Goal: Information Seeking & Learning: Check status

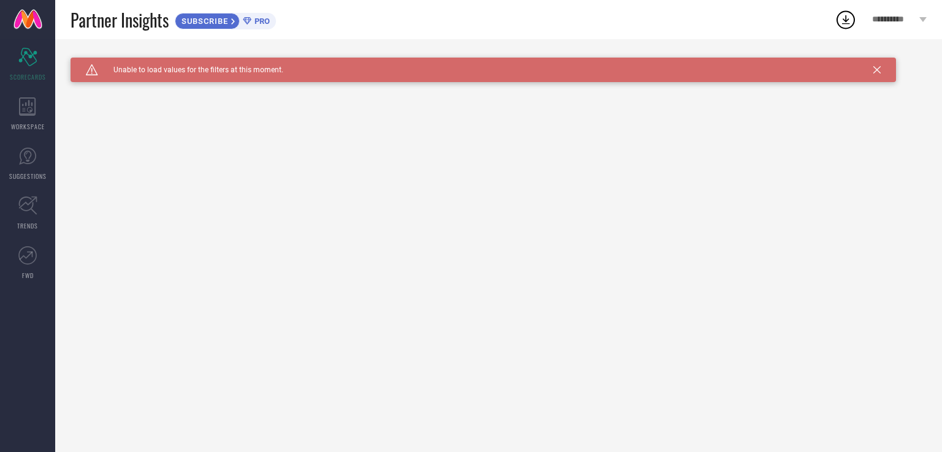
click at [250, 20] on icon at bounding box center [247, 20] width 8 height 7
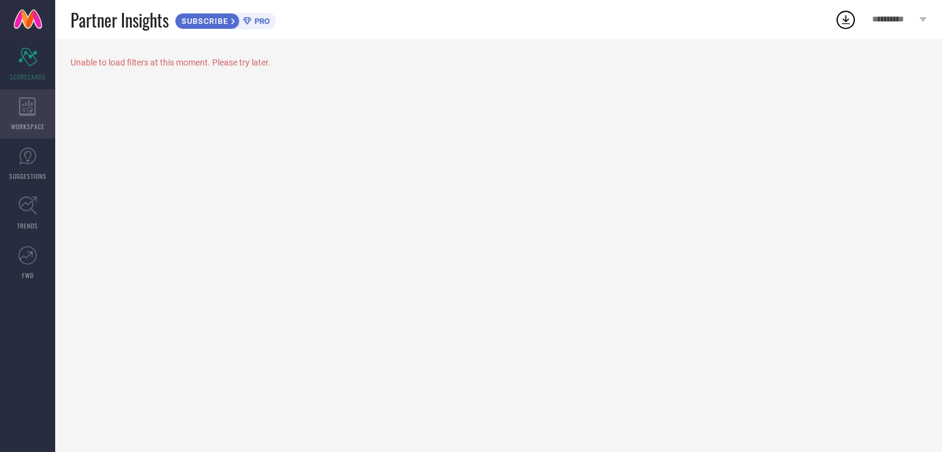
click at [48, 109] on div "WORKSPACE" at bounding box center [27, 114] width 55 height 49
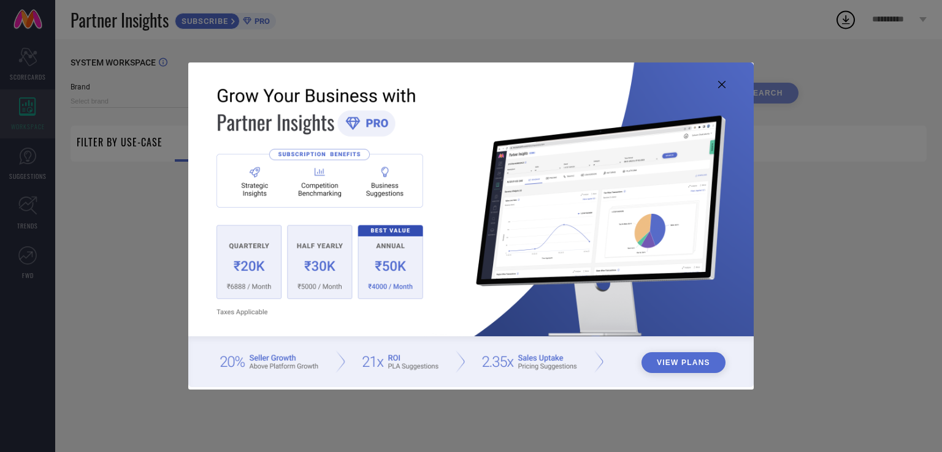
type input "1 STOP FASHION"
type input "All"
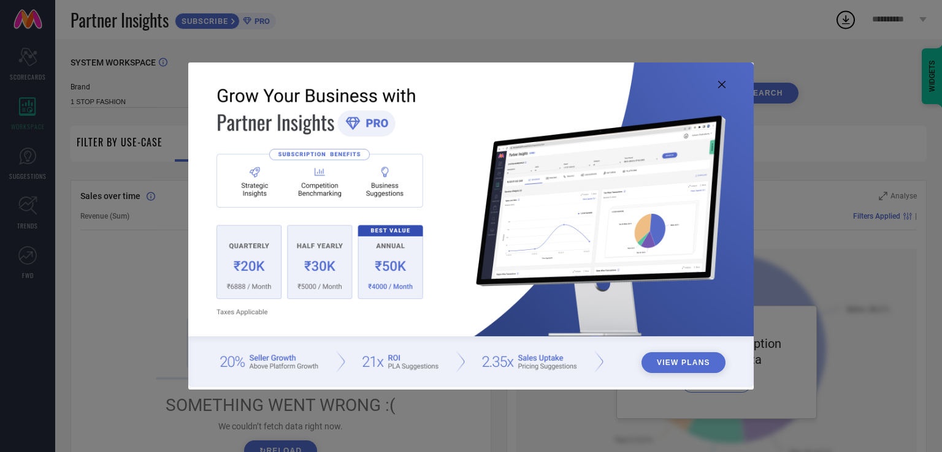
click at [722, 84] on icon at bounding box center [721, 84] width 7 height 7
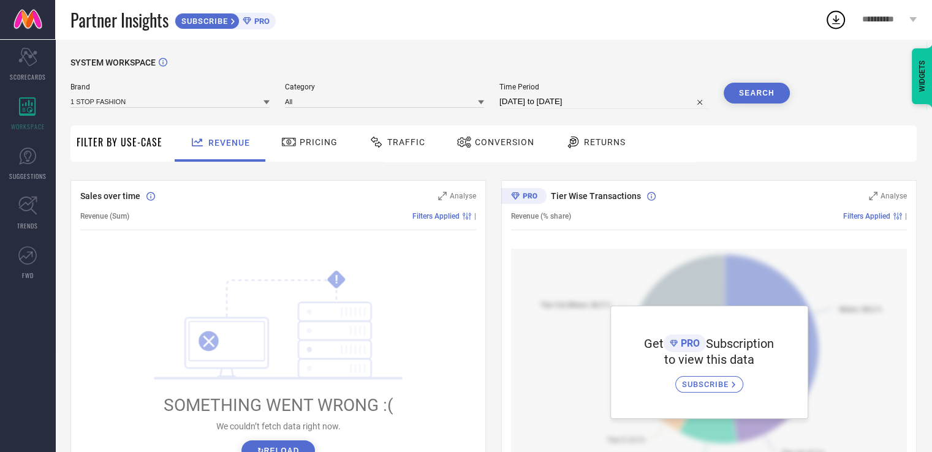
click at [403, 140] on span "Traffic" at bounding box center [406, 142] width 38 height 10
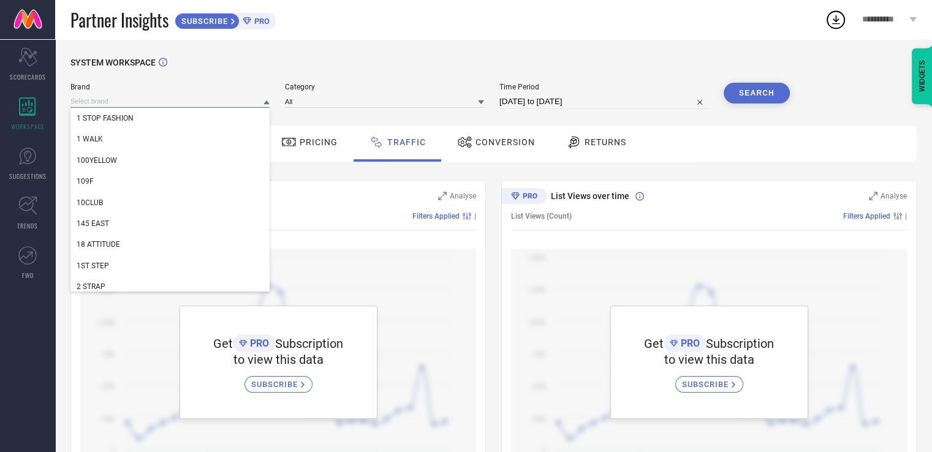
click at [260, 100] on input at bounding box center [170, 101] width 199 height 13
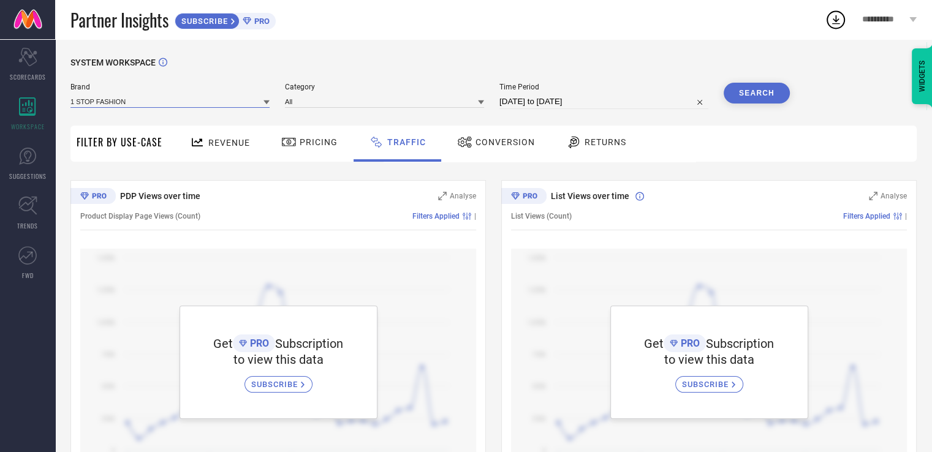
click at [260, 100] on input at bounding box center [170, 101] width 199 height 13
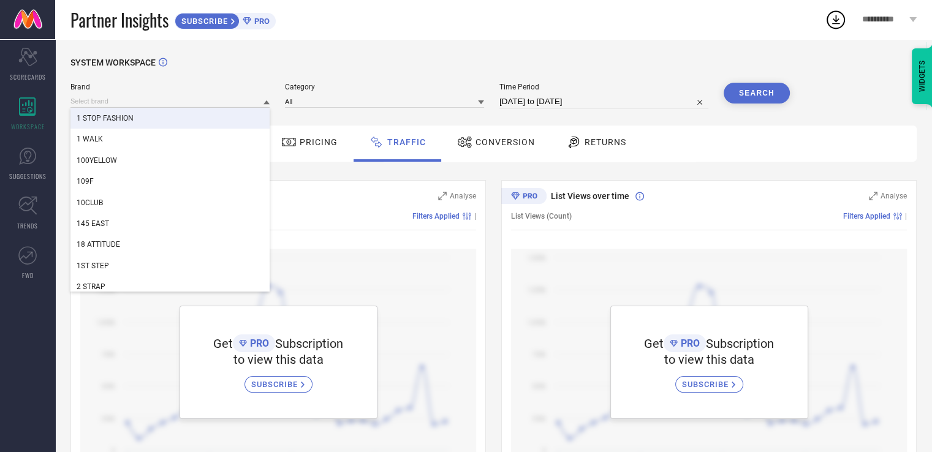
click at [131, 129] on div "1 STOP FASHION" at bounding box center [170, 118] width 199 height 21
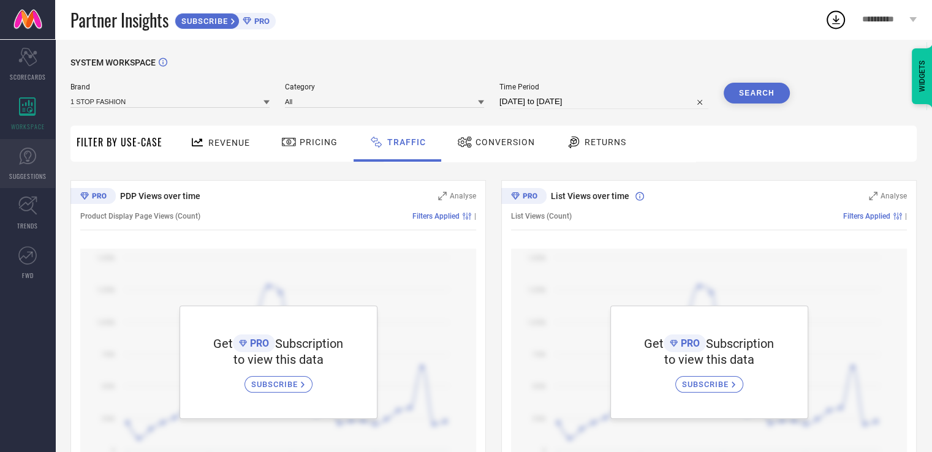
click at [40, 165] on link "SUGGESTIONS" at bounding box center [27, 163] width 55 height 49
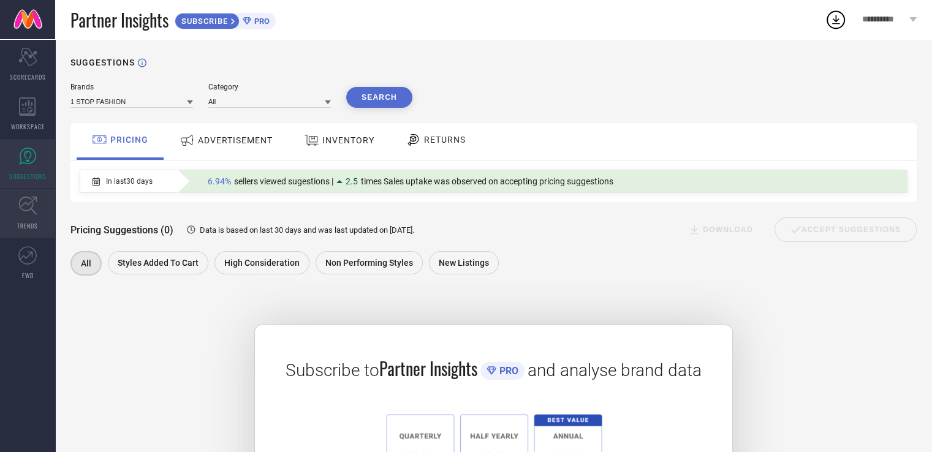
click at [29, 209] on icon at bounding box center [27, 206] width 18 height 18
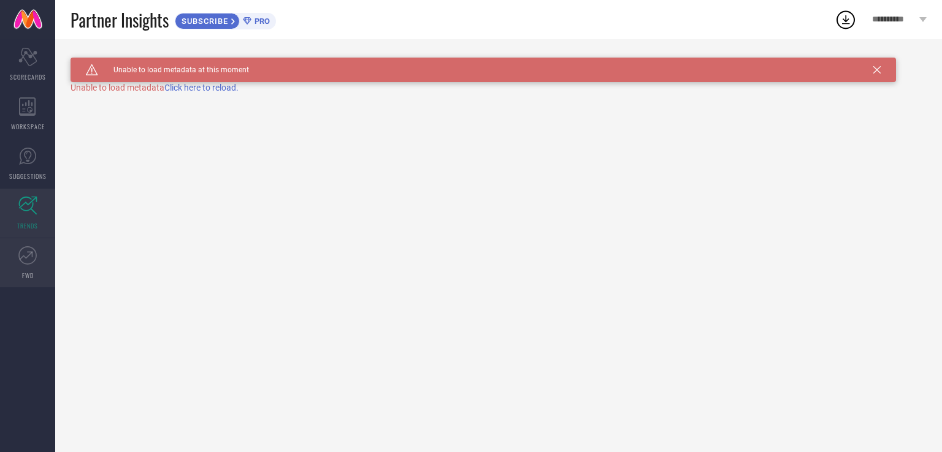
click at [39, 252] on link "FWD" at bounding box center [27, 262] width 55 height 49
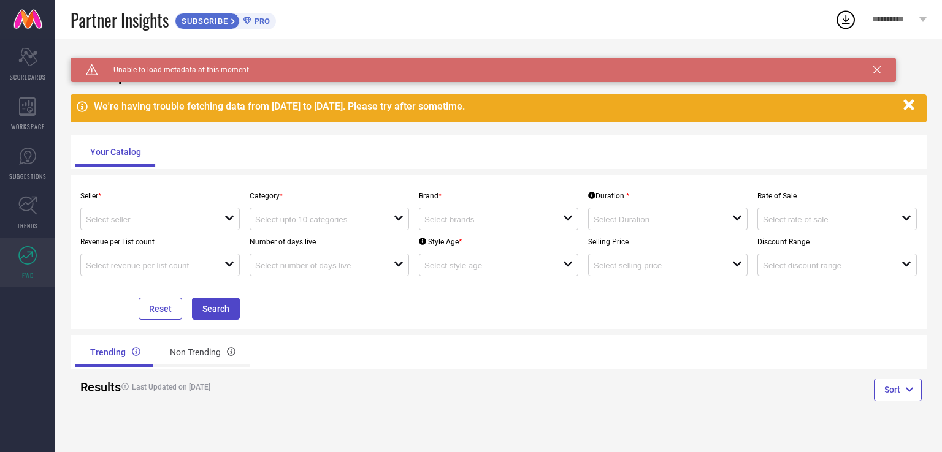
click at [304, 121] on div "We're having trouble fetching data from [DATE] to [DATE]. Please try after some…" at bounding box center [499, 108] width 856 height 28
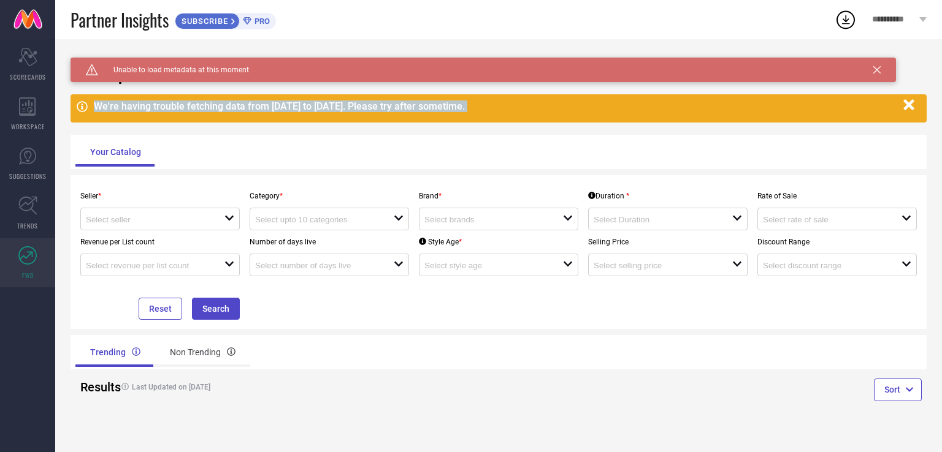
click at [304, 121] on div "We're having trouble fetching data from [DATE] to [DATE]. Please try after some…" at bounding box center [499, 108] width 856 height 28
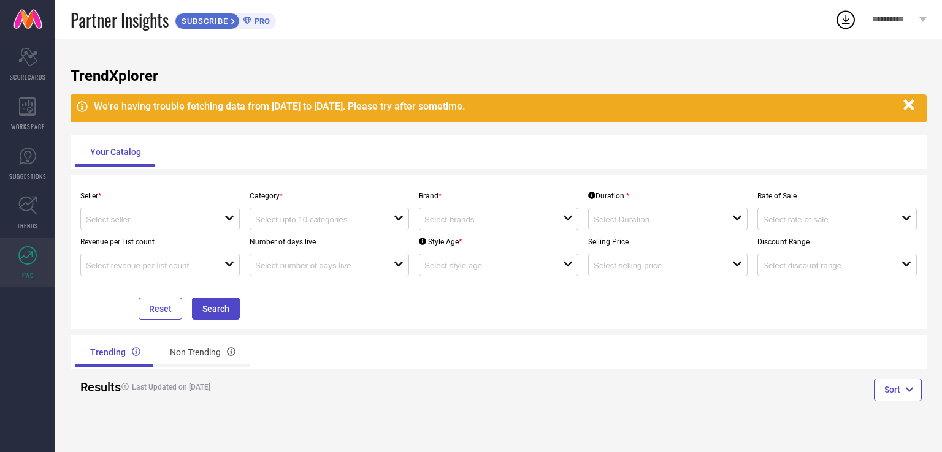
click at [941, 361] on div "TrendXplorer We're having trouble fetching data from [DATE] to [DATE]. Please t…" at bounding box center [498, 245] width 886 height 413
click at [7, 67] on div "Scorecard SCORECARDS" at bounding box center [27, 64] width 55 height 49
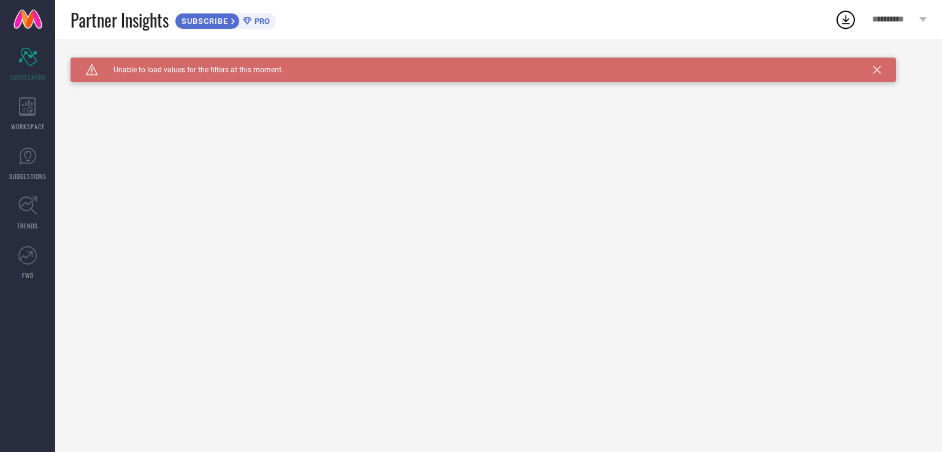
click at [490, 72] on div "Caution Created with Sketch. Unable to load values for the filters at this mome…" at bounding box center [483, 70] width 825 height 25
click at [500, 48] on div "Caution Created with Sketch. Unable to load values for the filters at this mome…" at bounding box center [498, 245] width 886 height 413
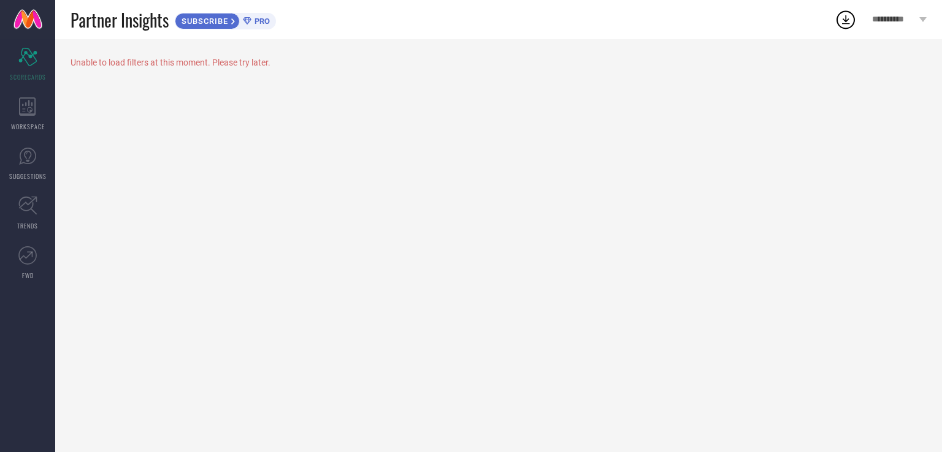
click at [26, 20] on link at bounding box center [27, 19] width 55 height 39
